Goal: Task Accomplishment & Management: Manage account settings

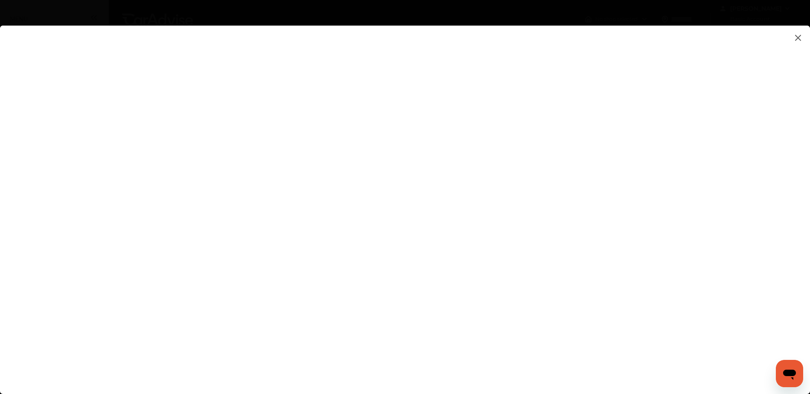
click at [558, 256] on flutter-view at bounding box center [405, 202] width 810 height 352
type input "**********"
click at [567, 302] on flutter-view at bounding box center [405, 202] width 810 height 352
click at [564, 308] on flutter-view at bounding box center [405, 202] width 810 height 352
click at [534, 282] on flutter-view at bounding box center [405, 202] width 810 height 352
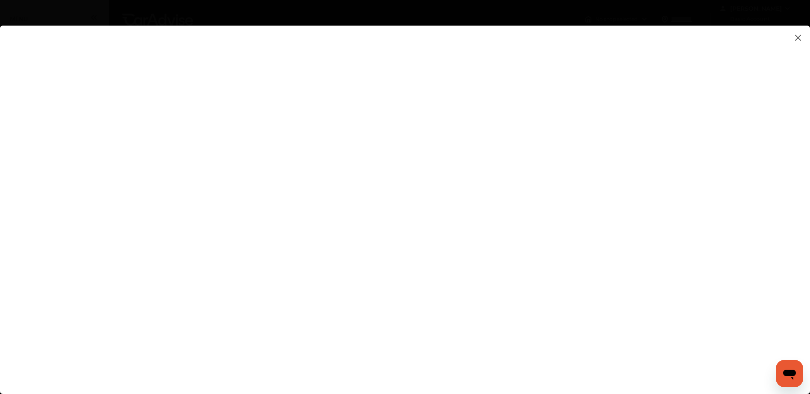
type textarea "******"
click at [532, 309] on flutter-view "******" at bounding box center [405, 202] width 810 height 352
click at [533, 315] on flutter-view at bounding box center [405, 202] width 810 height 352
type input "*"
click at [810, 24] on html "My Account Dashboard Approvals Maintenance Schedule Membership Card Fuel Gloveb…" at bounding box center [405, 197] width 810 height 394
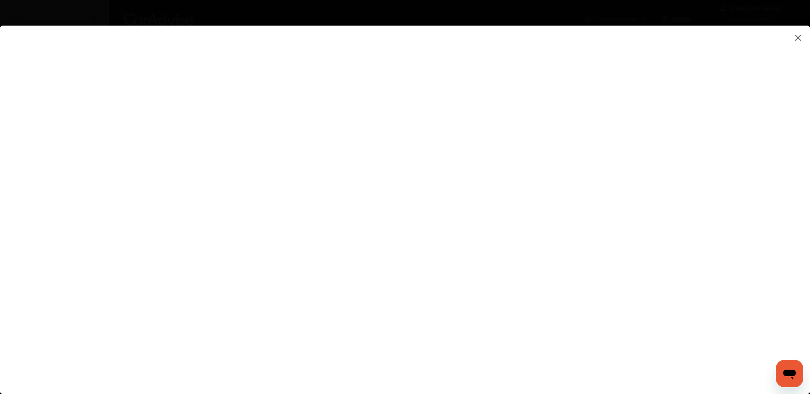
click at [770, 191] on flutter-view at bounding box center [405, 202] width 810 height 352
click at [610, 242] on flutter-view at bounding box center [405, 202] width 810 height 352
click at [673, 237] on flutter-view at bounding box center [405, 202] width 810 height 352
drag, startPoint x: 816, startPoint y: 123, endPoint x: 26, endPoint y: 3, distance: 799.4
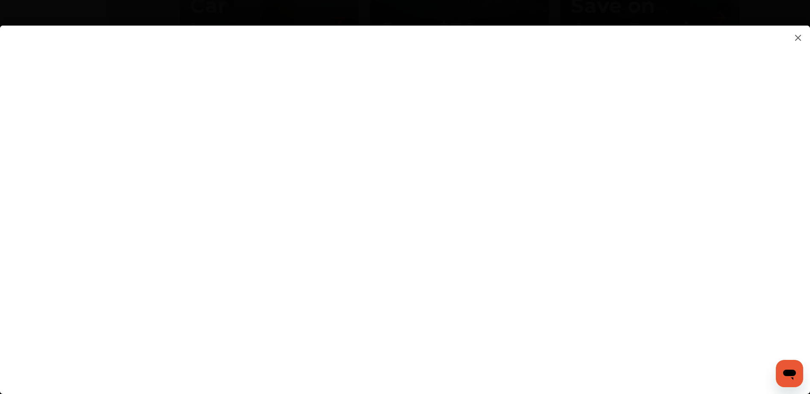
click at [727, 269] on flutter-view at bounding box center [405, 202] width 810 height 352
click at [677, 300] on flutter-view at bounding box center [405, 202] width 810 height 352
click at [647, 310] on flutter-view at bounding box center [405, 202] width 810 height 352
click at [647, 309] on flutter-view at bounding box center [405, 202] width 810 height 352
click at [674, 300] on flutter-view at bounding box center [405, 202] width 810 height 352
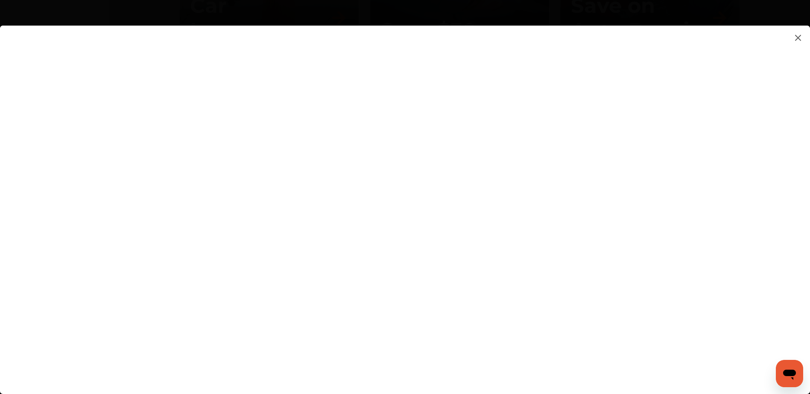
click at [657, 351] on flutter-view at bounding box center [405, 202] width 810 height 352
drag, startPoint x: 812, startPoint y: 387, endPoint x: 23, endPoint y: 19, distance: 871.4
click at [319, 210] on flutter-view at bounding box center [405, 202] width 810 height 352
click at [623, 173] on flutter-view at bounding box center [405, 202] width 810 height 352
click at [745, 108] on flutter-view at bounding box center [405, 202] width 810 height 352
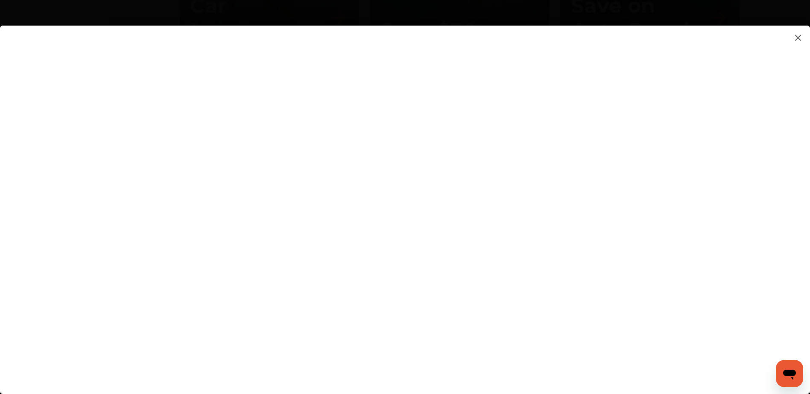
click at [801, 37] on img at bounding box center [798, 37] width 10 height 11
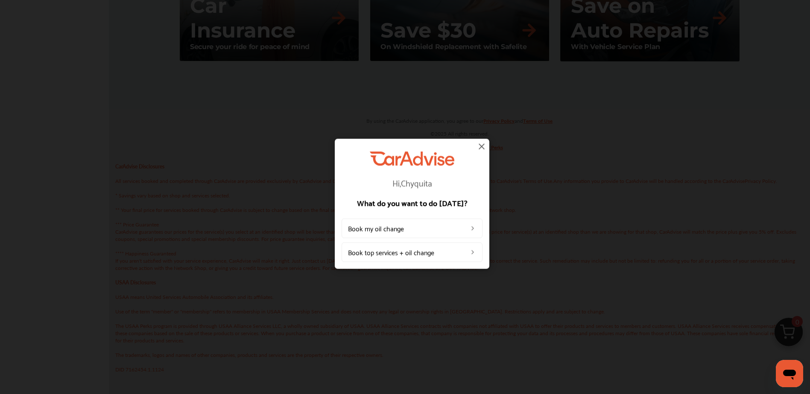
click at [482, 147] on img at bounding box center [481, 146] width 10 height 10
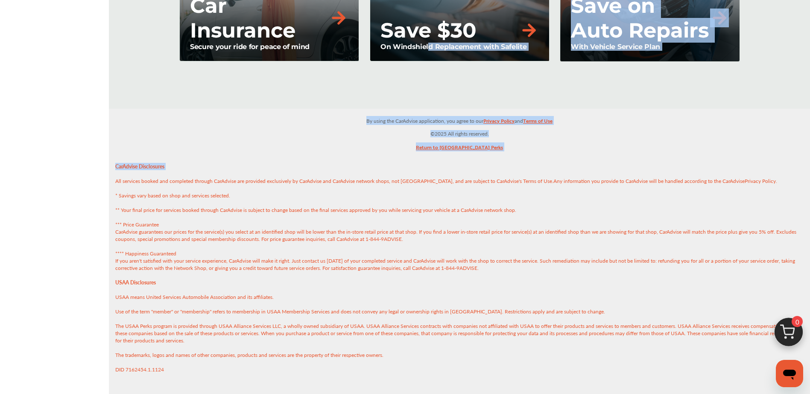
drag, startPoint x: 427, startPoint y: 89, endPoint x: 430, endPoint y: 170, distance: 81.6
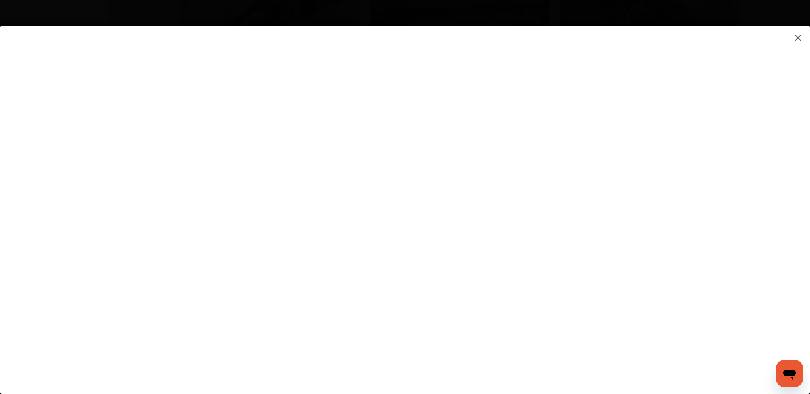
scroll to position [990, 0]
click at [760, 240] on flutter-view at bounding box center [405, 202] width 810 height 352
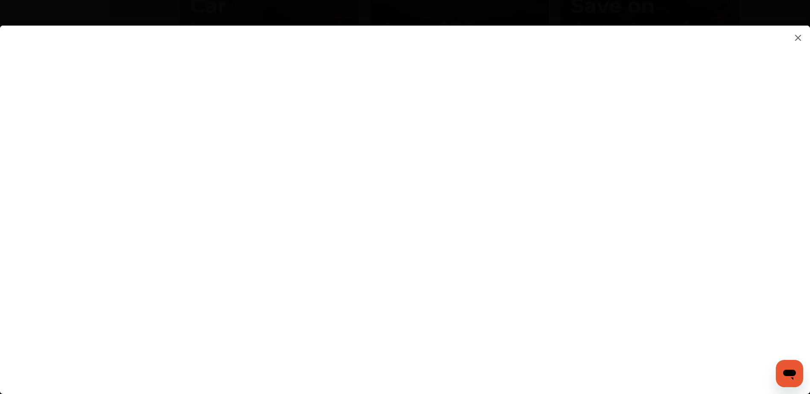
click at [611, 327] on flutter-view at bounding box center [405, 202] width 810 height 352
click at [482, 330] on flutter-view at bounding box center [405, 202] width 810 height 352
click at [501, 354] on flutter-view at bounding box center [405, 202] width 810 height 352
click at [512, 359] on flutter-view at bounding box center [405, 202] width 810 height 352
click at [436, 291] on flutter-view at bounding box center [405, 202] width 810 height 352
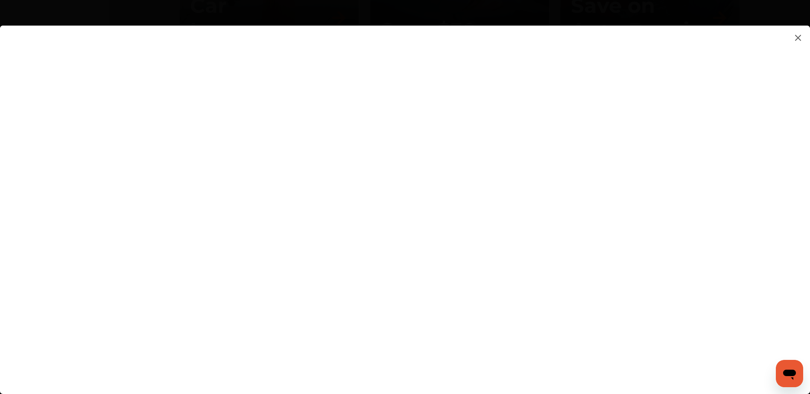
click at [739, 275] on flutter-view at bounding box center [405, 202] width 810 height 352
